Goal: Task Accomplishment & Management: Complete application form

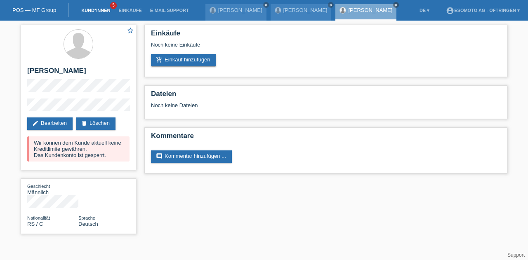
click at [101, 10] on link "Kund*innen" at bounding box center [95, 10] width 37 height 5
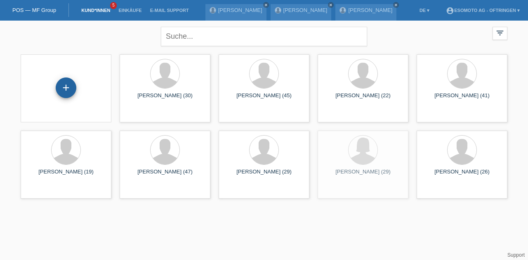
click at [59, 91] on div "+" at bounding box center [66, 87] width 21 height 21
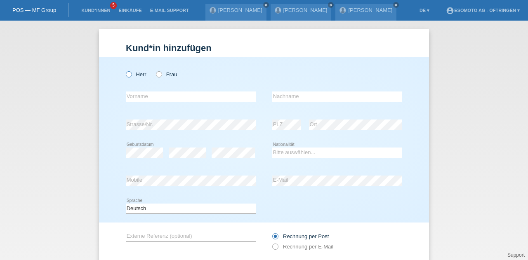
click at [124, 70] on icon at bounding box center [124, 70] width 0 height 0
click at [127, 74] on input "Herr" at bounding box center [128, 73] width 5 height 5
radio input "true"
click at [146, 97] on input "text" at bounding box center [191, 97] width 130 height 10
click at [228, 33] on div "Kund*in hinzufügen Kunde hinzufügen Kundin hinzufügen Herr Frau error Vorname e…" at bounding box center [264, 168] width 330 height 279
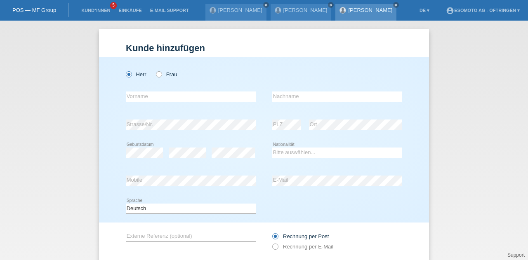
click at [364, 7] on div "Milos mijajlovic close" at bounding box center [365, 12] width 61 height 16
click at [361, 11] on link "[PERSON_NAME]" at bounding box center [370, 10] width 44 height 6
